Goal: Find specific page/section: Find specific page/section

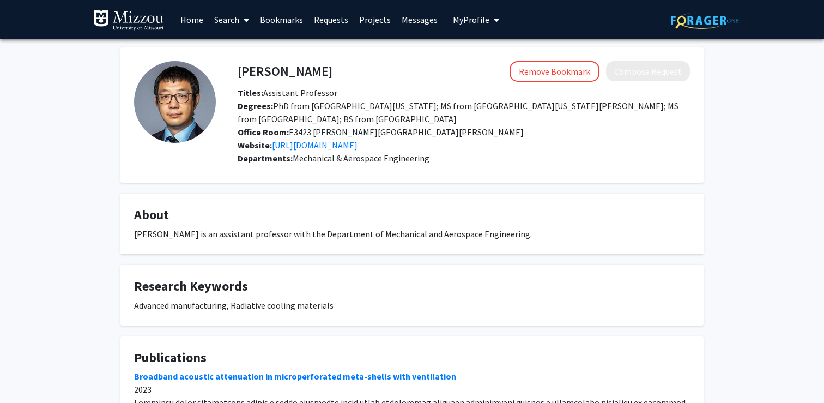
click at [224, 23] on link "Search" at bounding box center [232, 20] width 46 height 38
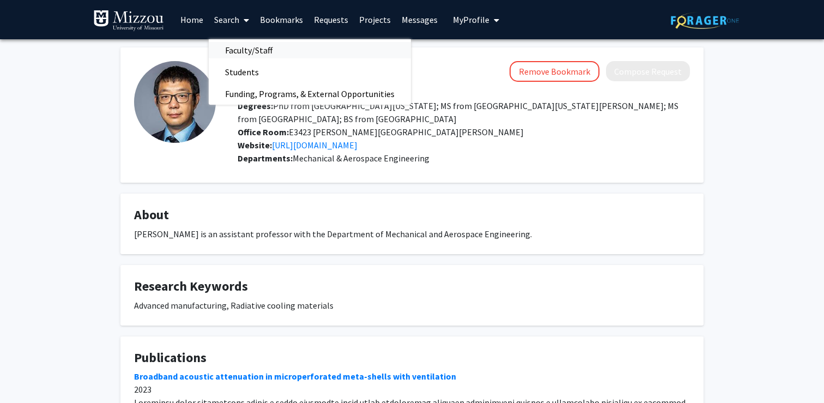
click at [241, 54] on span "Faculty/Staff" at bounding box center [249, 50] width 80 height 22
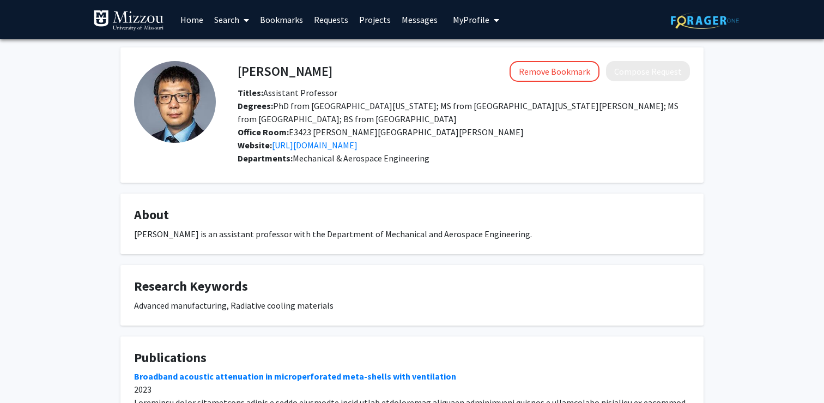
click at [230, 20] on link "Search" at bounding box center [232, 20] width 46 height 38
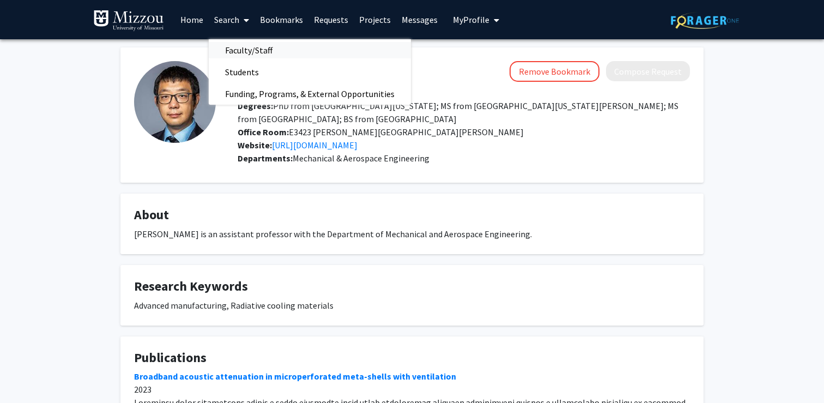
click at [235, 42] on span "Faculty/Staff" at bounding box center [249, 50] width 80 height 22
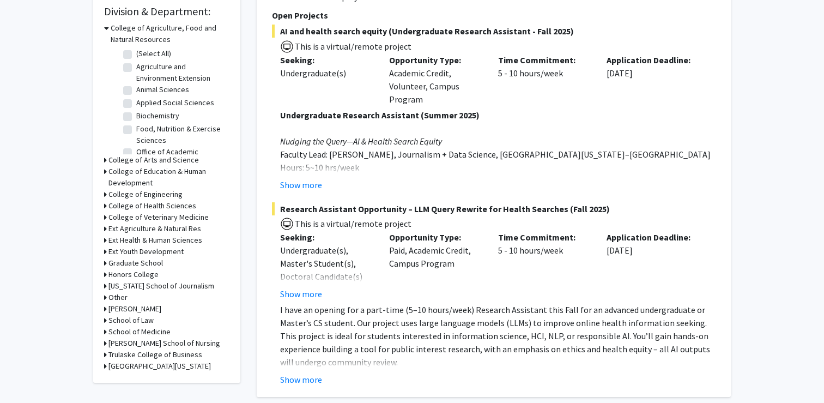
scroll to position [290, 0]
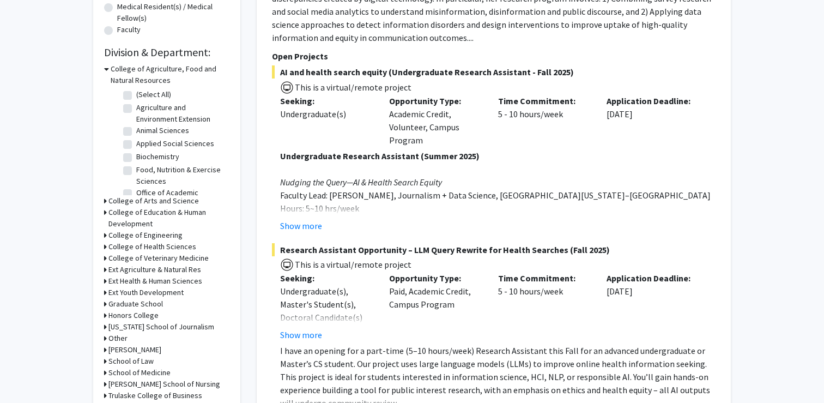
click at [163, 234] on h3 "College of Engineering" at bounding box center [145, 234] width 74 height 11
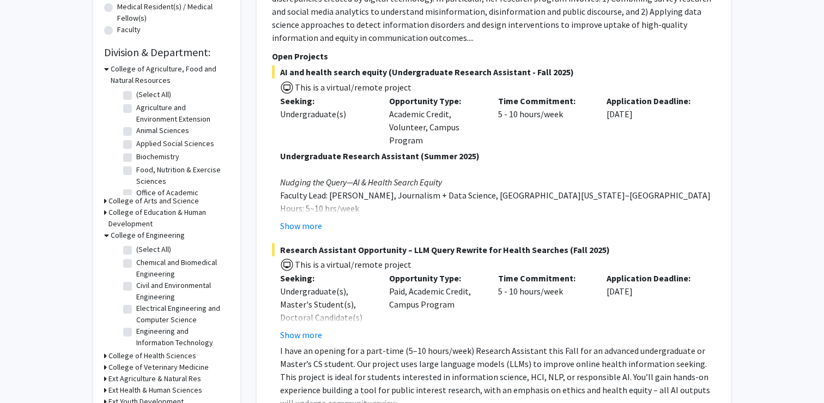
click at [149, 250] on label "(Select All)" at bounding box center [153, 249] width 35 height 11
click at [143, 250] on input "(Select All)" at bounding box center [139, 247] width 7 height 7
checkbox input "true"
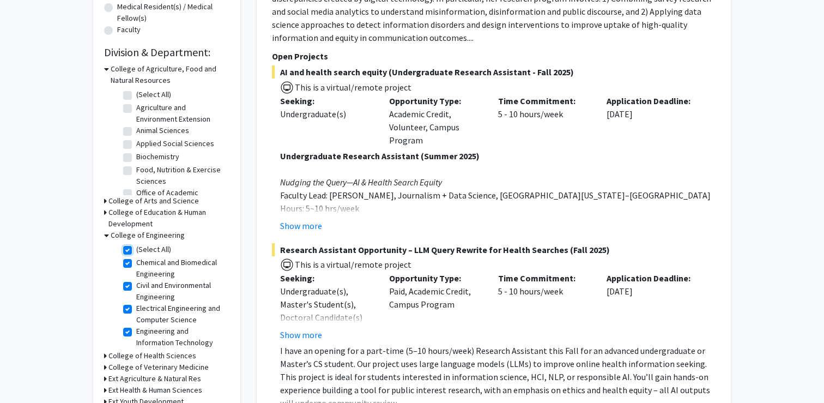
checkbox input "true"
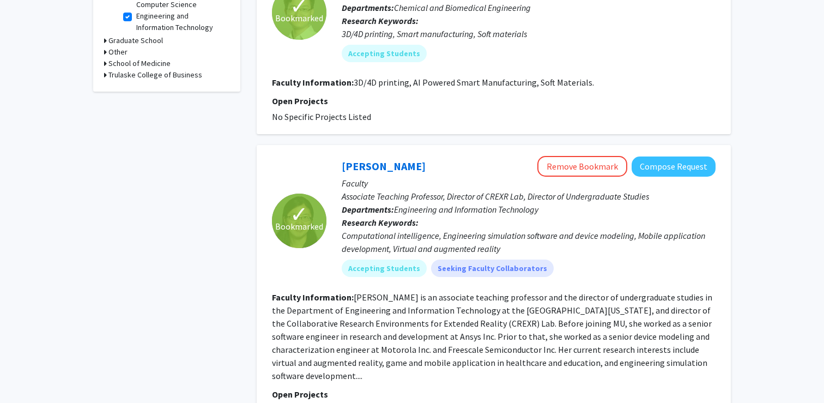
scroll to position [499, 0]
